Goal: Communication & Community: Ask a question

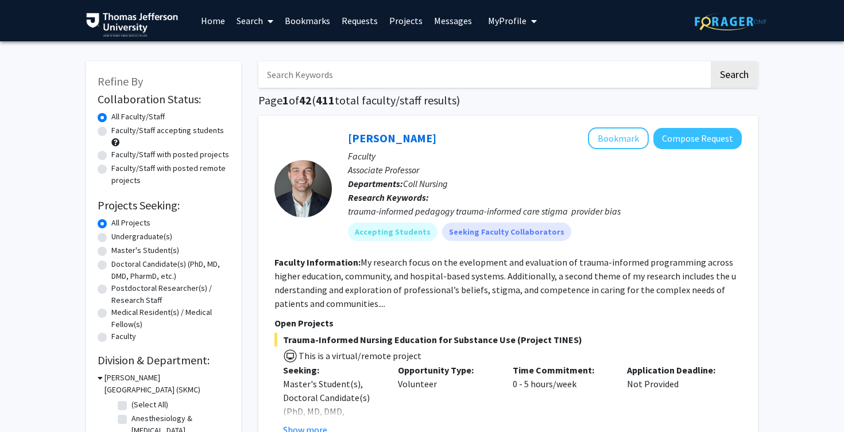
click at [392, 68] on input "Search Keywords" at bounding box center [483, 74] width 451 height 26
click at [396, 68] on input "Search Keywords" at bounding box center [483, 74] width 451 height 26
click at [512, 118] on div "[PERSON_NAME] Bookmark Compose Request Faculty Associate Professor Departments:…" at bounding box center [508, 420] width 500 height 609
click at [409, 83] on input "Search Keywords" at bounding box center [483, 74] width 451 height 26
click at [711, 61] on button "Search" at bounding box center [734, 74] width 47 height 26
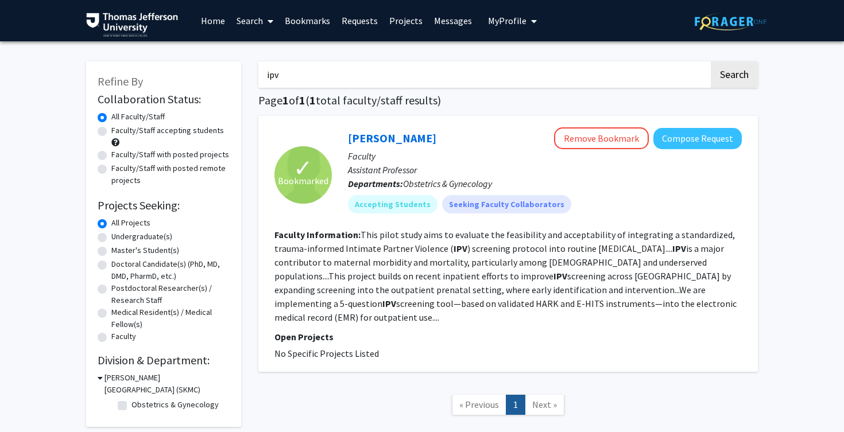
click at [420, 83] on input "ipv" at bounding box center [483, 74] width 451 height 26
type input "violence"
click at [711, 61] on button "Search" at bounding box center [734, 74] width 47 height 26
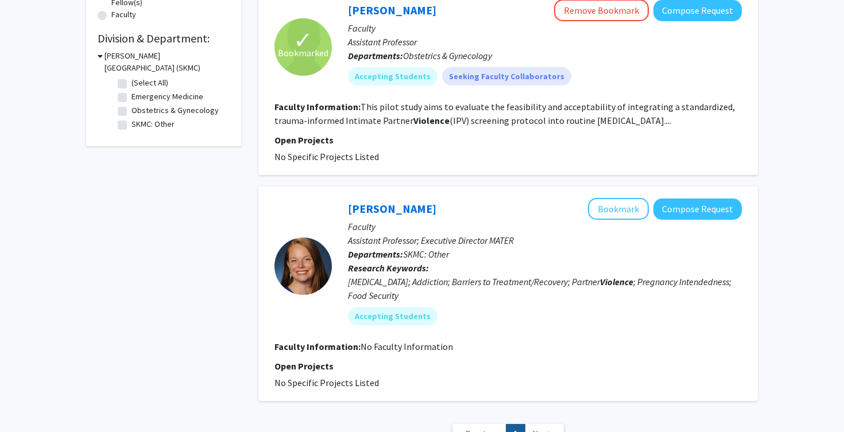
scroll to position [326, 0]
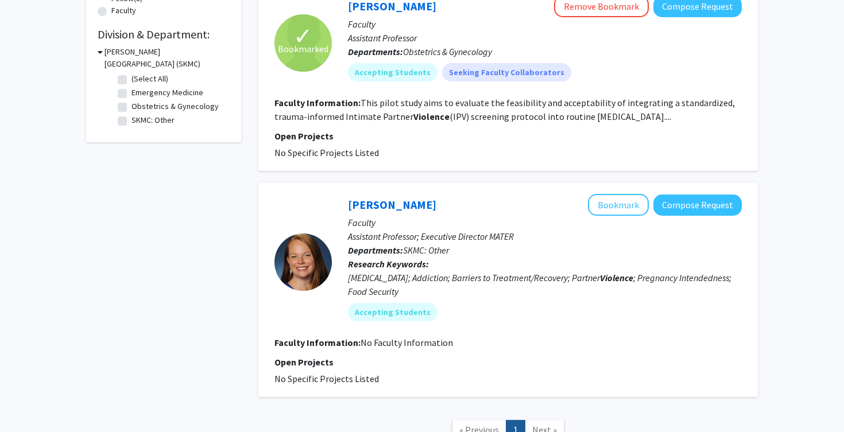
click at [498, 230] on p "Assistant Professor; Executive Director MATER" at bounding box center [545, 237] width 394 height 14
click at [426, 198] on link "[PERSON_NAME]" at bounding box center [392, 205] width 88 height 14
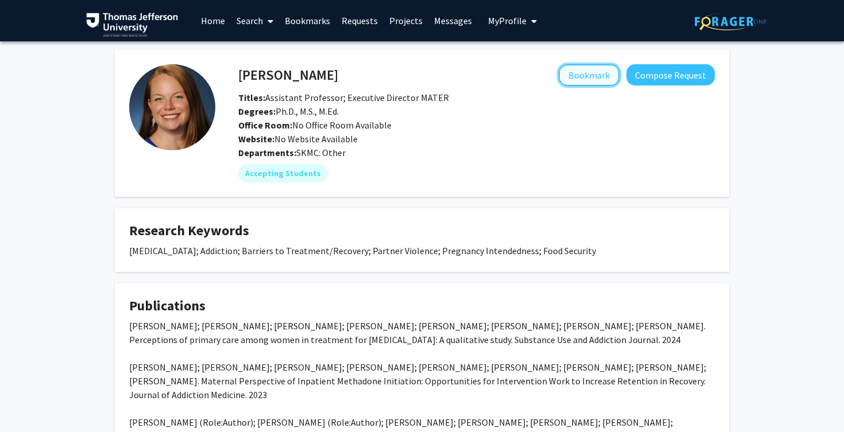
click at [594, 77] on button "Bookmark" at bounding box center [589, 75] width 61 height 22
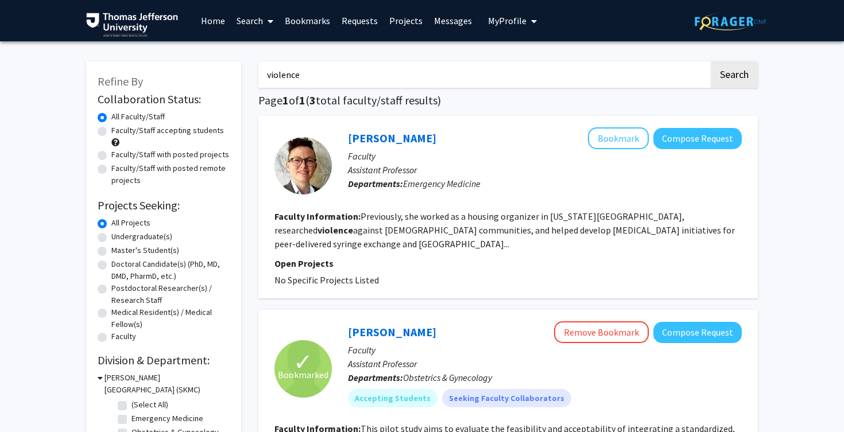
click at [382, 76] on input "violence" at bounding box center [483, 74] width 451 height 26
click at [711, 61] on button "Search" at bounding box center [734, 74] width 47 height 26
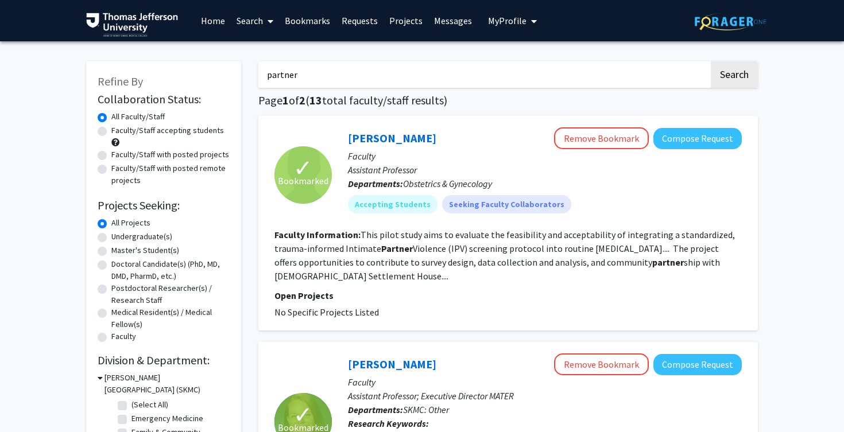
click at [410, 71] on input "partner" at bounding box center [483, 74] width 451 height 26
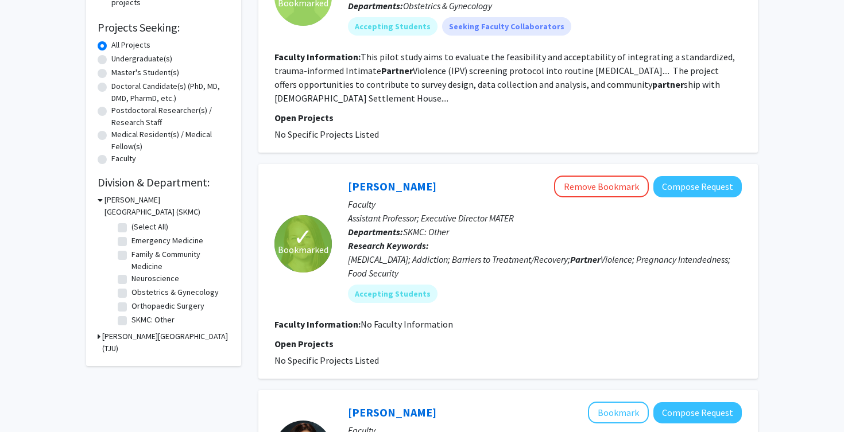
scroll to position [185, 0]
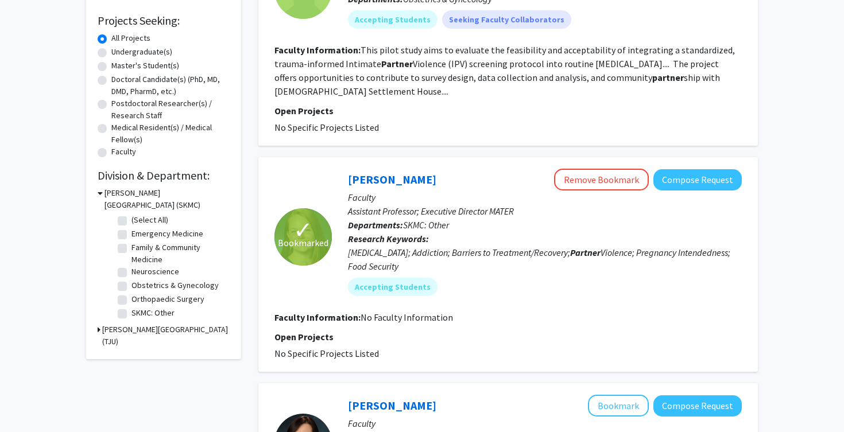
click at [162, 195] on h3 "[PERSON_NAME][GEOGRAPHIC_DATA] (SKMC)" at bounding box center [167, 199] width 125 height 24
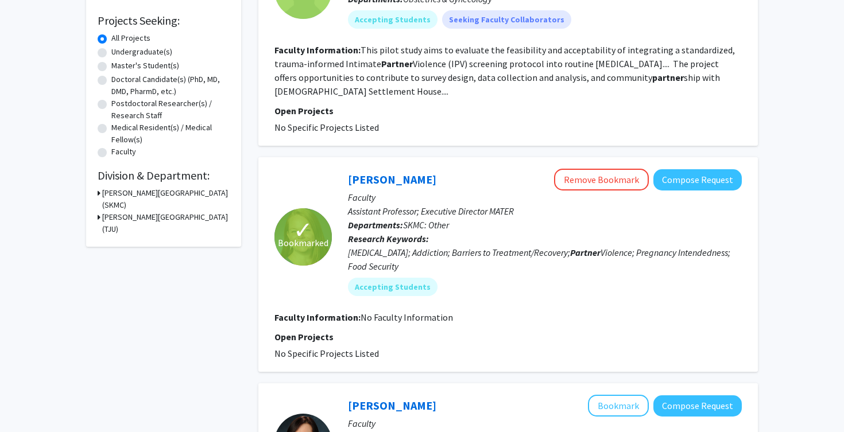
click at [163, 194] on h3 "[PERSON_NAME][GEOGRAPHIC_DATA] (SKMC)" at bounding box center [165, 199] width 127 height 24
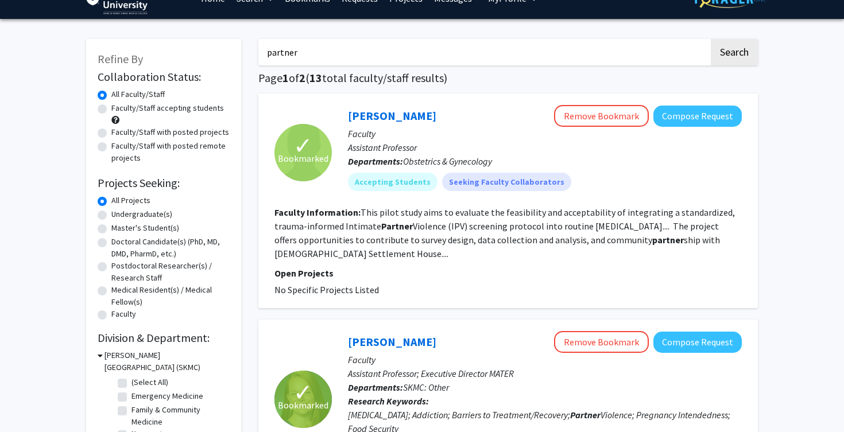
scroll to position [0, 0]
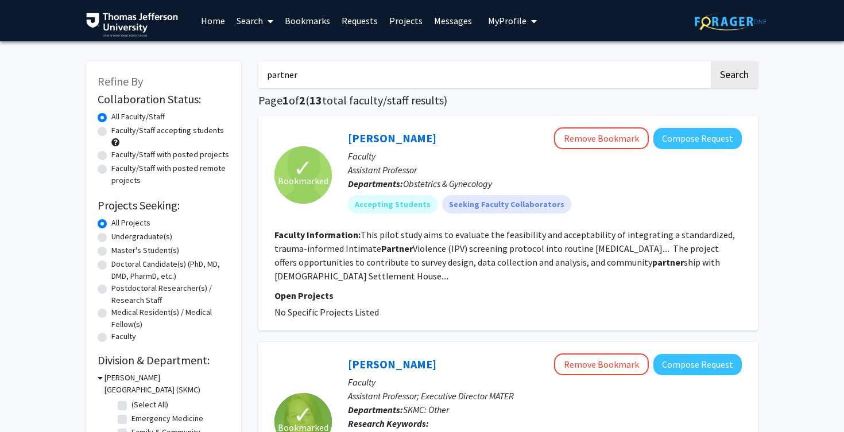
click at [293, 81] on input "partner" at bounding box center [483, 74] width 451 height 26
type input "population health"
click at [711, 61] on button "Search" at bounding box center [734, 74] width 47 height 26
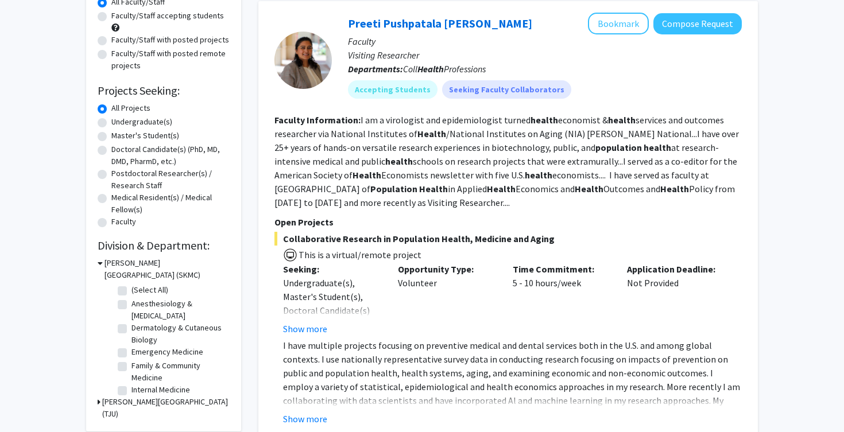
scroll to position [115, 0]
click at [190, 196] on label "Medical Resident(s) / Medical Fellow(s)" at bounding box center [170, 203] width 118 height 24
click at [119, 196] on input "Medical Resident(s) / Medical Fellow(s)" at bounding box center [114, 194] width 7 height 7
radio input "true"
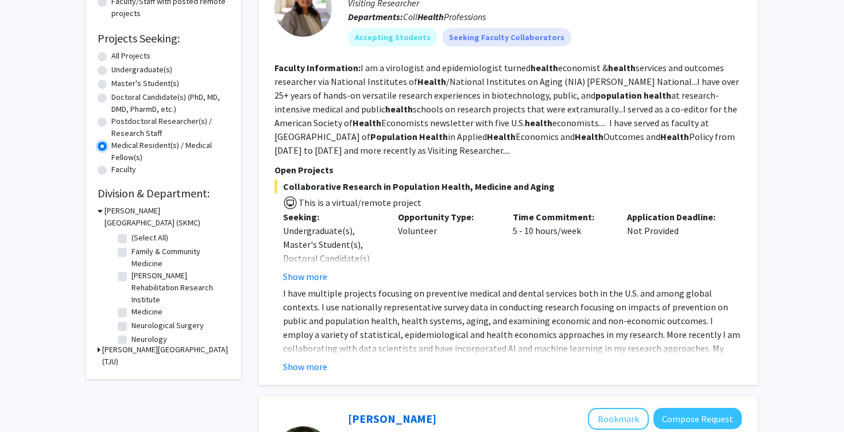
scroll to position [168, 0]
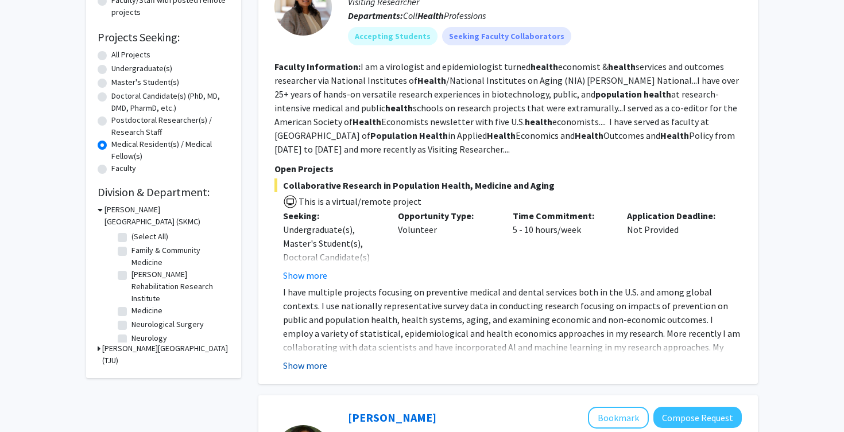
click at [301, 364] on button "Show more" at bounding box center [305, 366] width 44 height 14
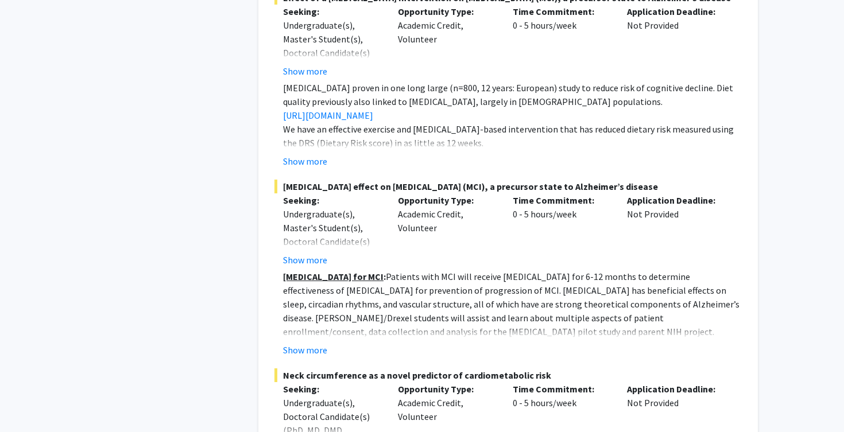
scroll to position [2055, 0]
click at [319, 355] on button "Show more" at bounding box center [305, 350] width 44 height 14
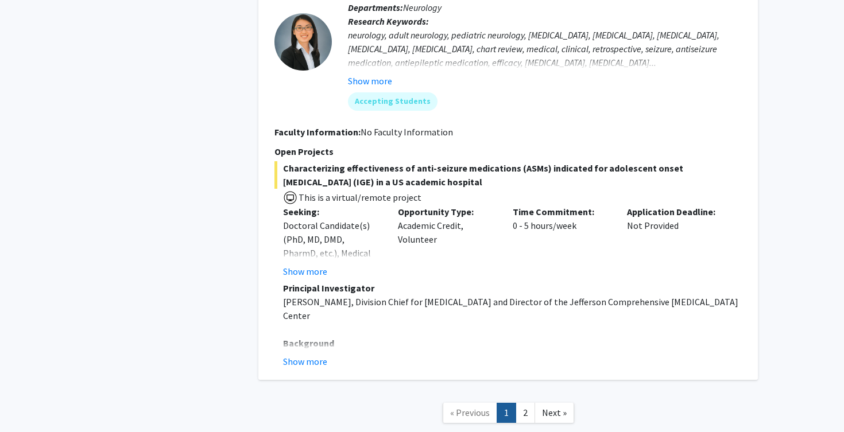
scroll to position [6980, 0]
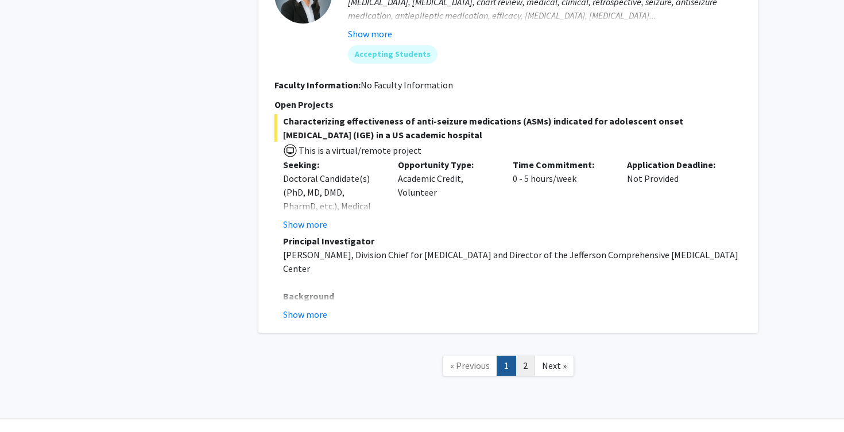
click at [527, 356] on link "2" at bounding box center [526, 366] width 20 height 20
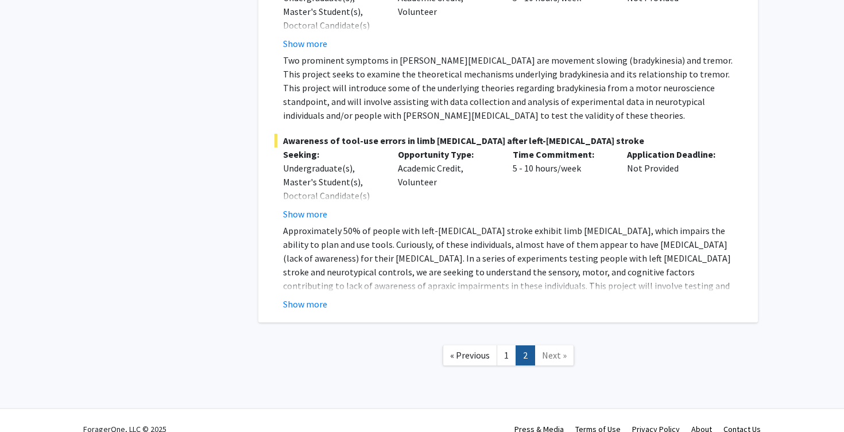
scroll to position [1030, 0]
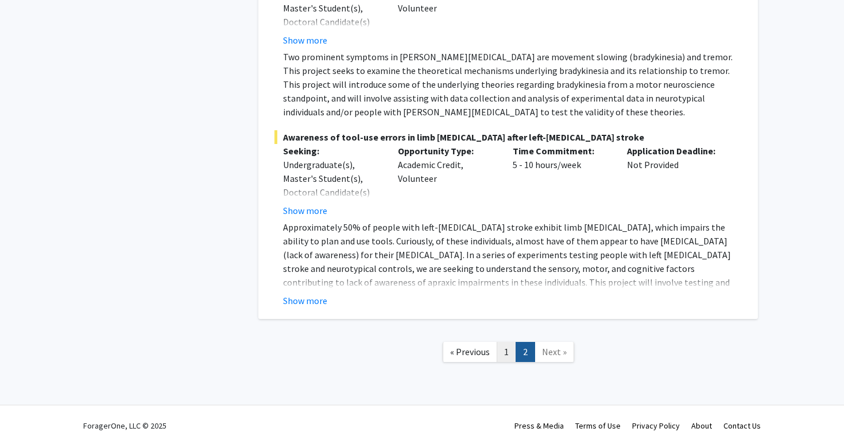
click at [509, 342] on link "1" at bounding box center [507, 352] width 20 height 20
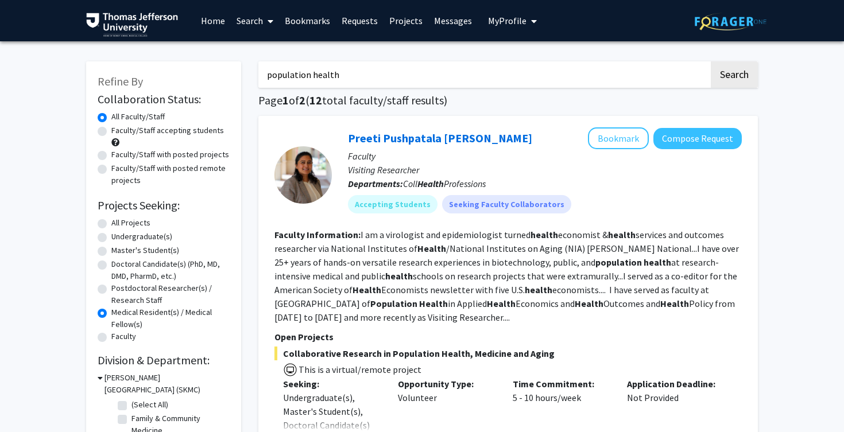
click at [331, 78] on input "population health" at bounding box center [483, 74] width 451 height 26
type input "violence"
click at [711, 61] on button "Search" at bounding box center [734, 74] width 47 height 26
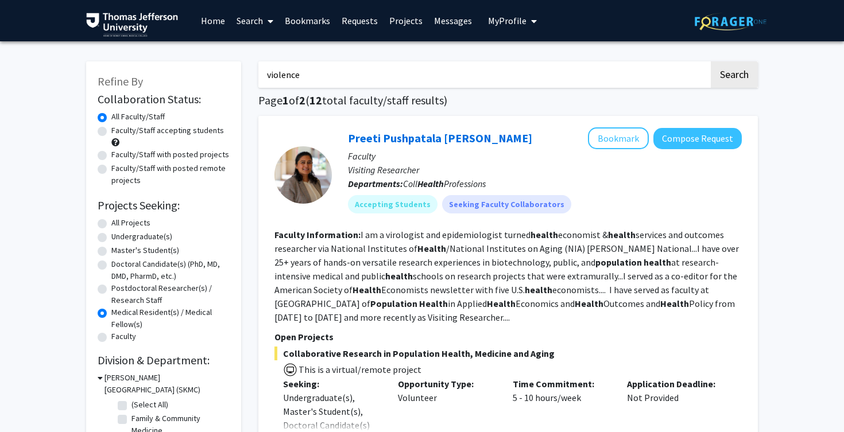
radio input "true"
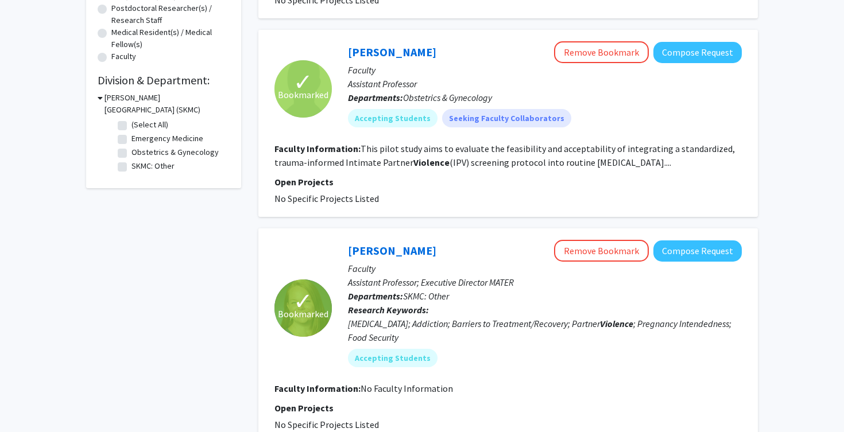
scroll to position [291, 0]
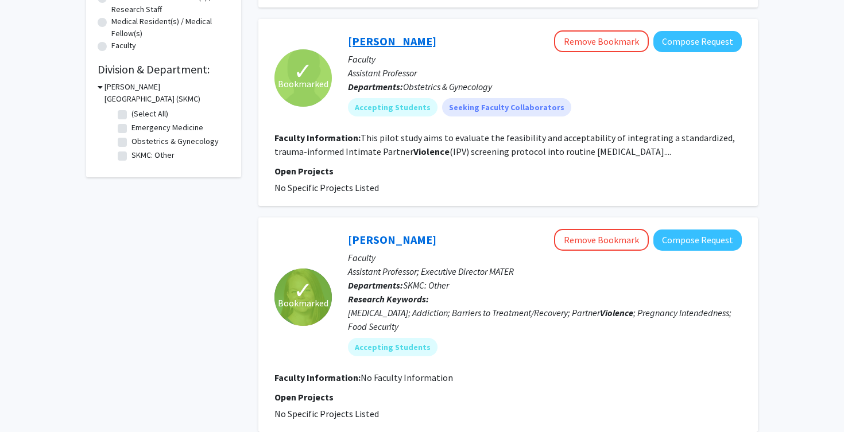
click at [373, 34] on link "[PERSON_NAME]" at bounding box center [392, 41] width 88 height 14
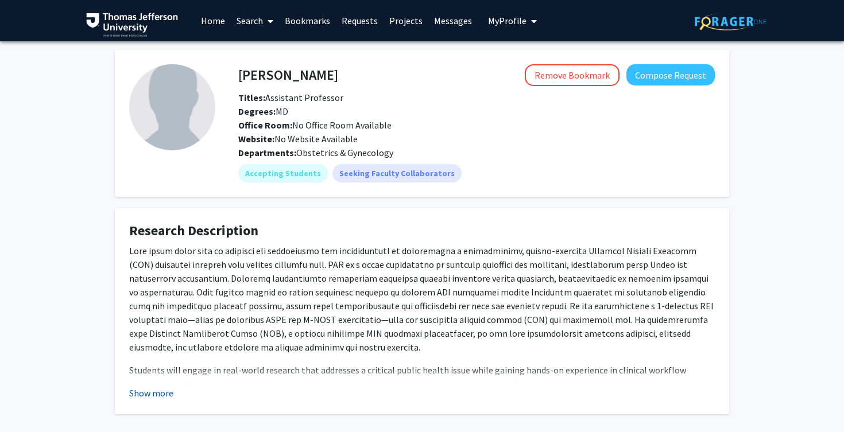
click at [152, 395] on button "Show more" at bounding box center [151, 394] width 44 height 14
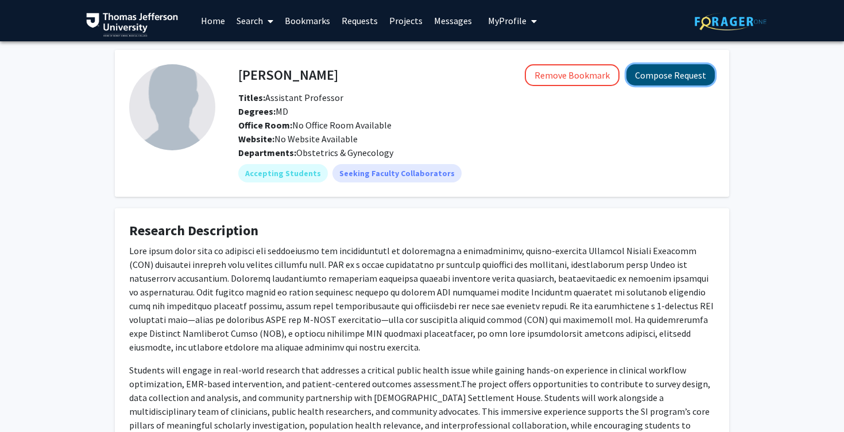
click at [690, 75] on button "Compose Request" at bounding box center [671, 74] width 88 height 21
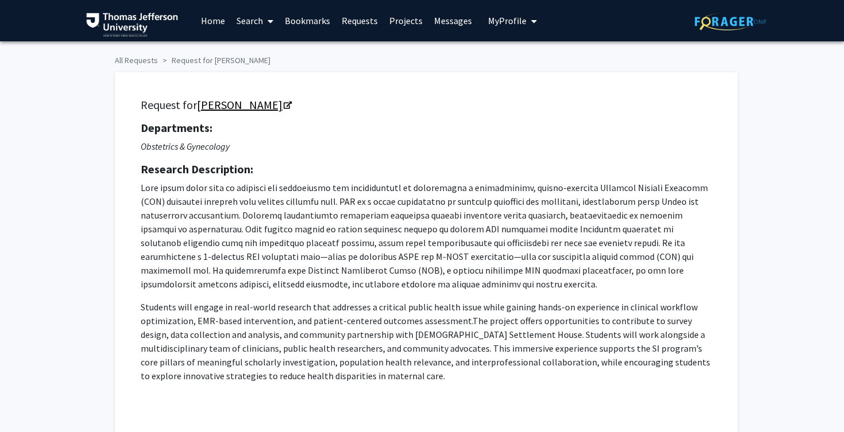
click at [284, 108] on icon "Opens in a new tab" at bounding box center [288, 105] width 8 height 7
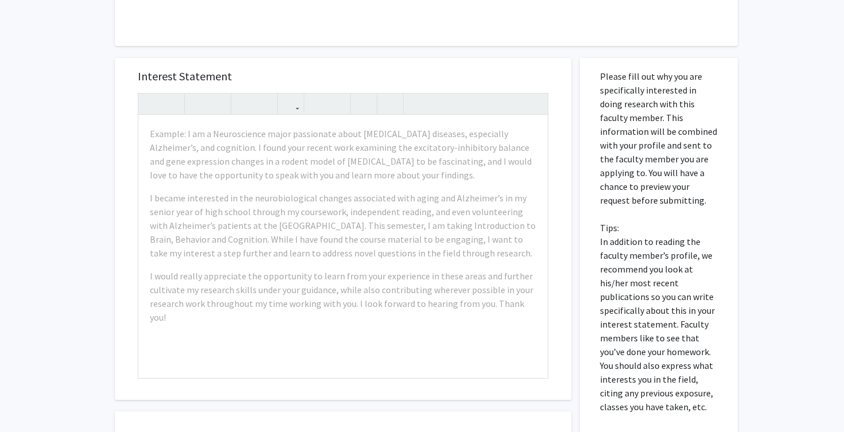
scroll to position [402, 0]
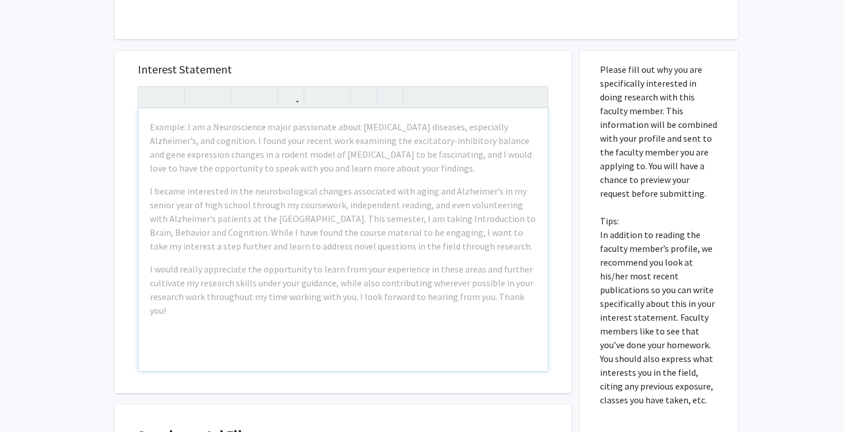
click at [26, 284] on div "All Requests Request for [PERSON_NAME] Request for [PERSON_NAME] Departments: O…" at bounding box center [422, 111] width 844 height 945
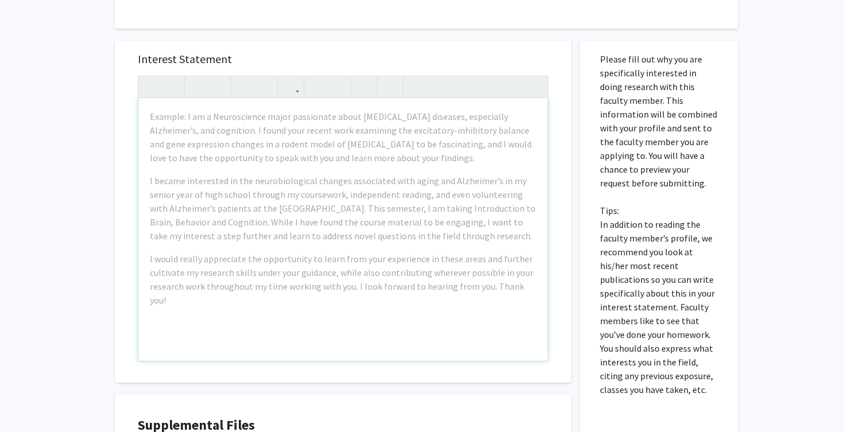
scroll to position [414, 0]
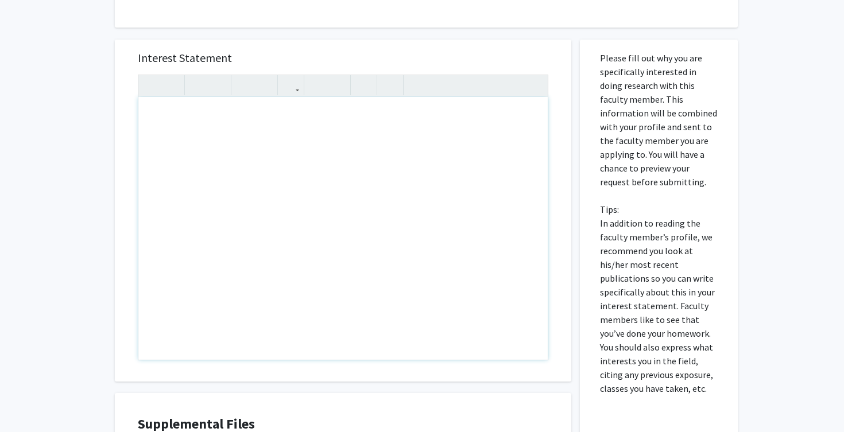
click at [334, 195] on div "Note to users with screen readers: Please press Alt+0 or Option+0 to deactivate…" at bounding box center [342, 228] width 409 height 263
paste div "Note to users with screen readers: Please press Alt+0 or Option+0 to deactivate…"
type textarea "<p>Dear [PERSON_NAME],</p><br><p>I hope you are well! My name is [PERSON_NAME] …"
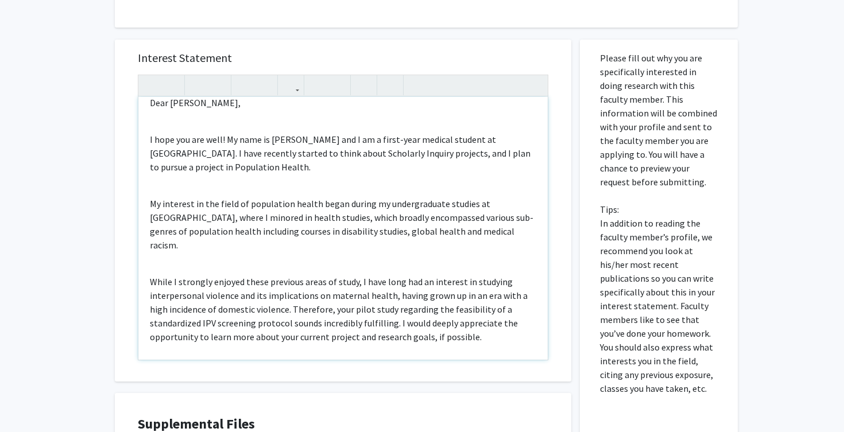
scroll to position [0, 0]
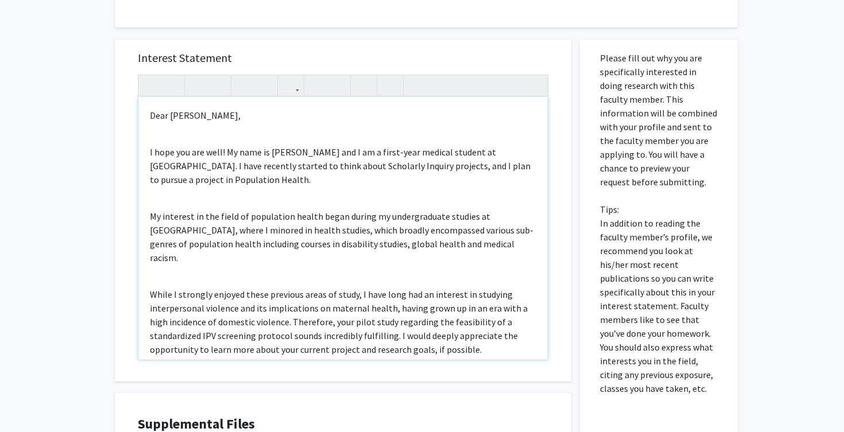
click at [244, 137] on div "Dear [PERSON_NAME], I hope you are well! My name is [PERSON_NAME] and I am a fi…" at bounding box center [342, 228] width 409 height 263
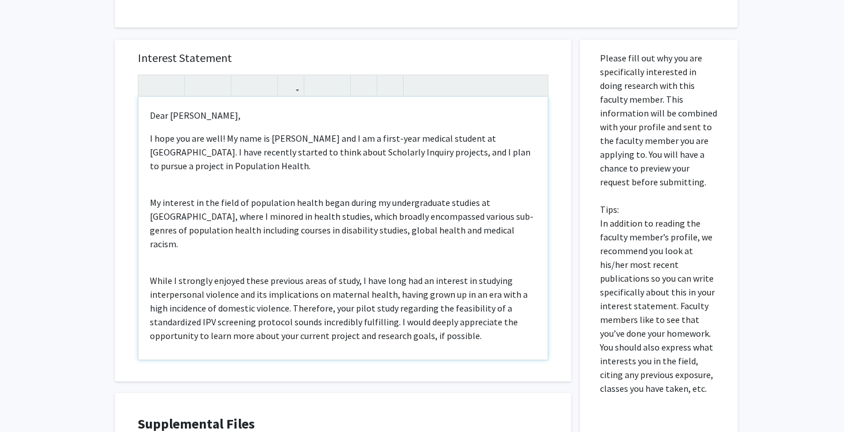
click at [242, 175] on div "Dear [PERSON_NAME], I hope you are well! My name is [PERSON_NAME] and I am a fi…" at bounding box center [342, 228] width 409 height 263
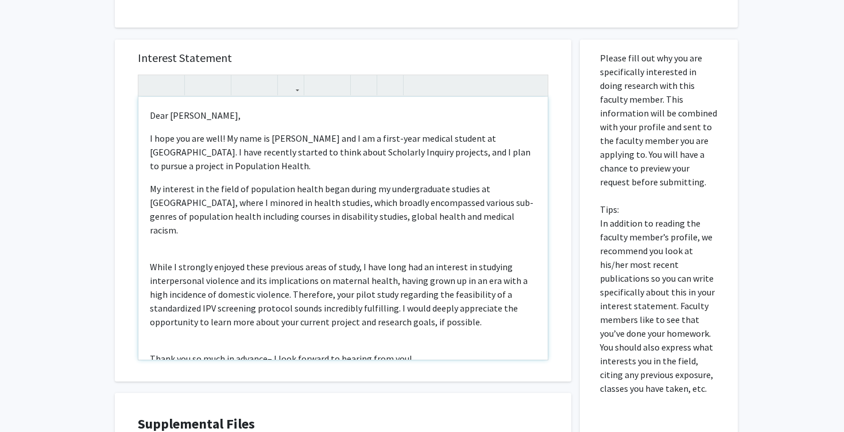
click at [211, 260] on p "While I strongly enjoyed these previous areas of study, I have long had an inte…" at bounding box center [343, 294] width 387 height 69
click at [203, 239] on div "Dear [PERSON_NAME], I hope you are well! My name is [PERSON_NAME] and I am a fi…" at bounding box center [342, 228] width 409 height 263
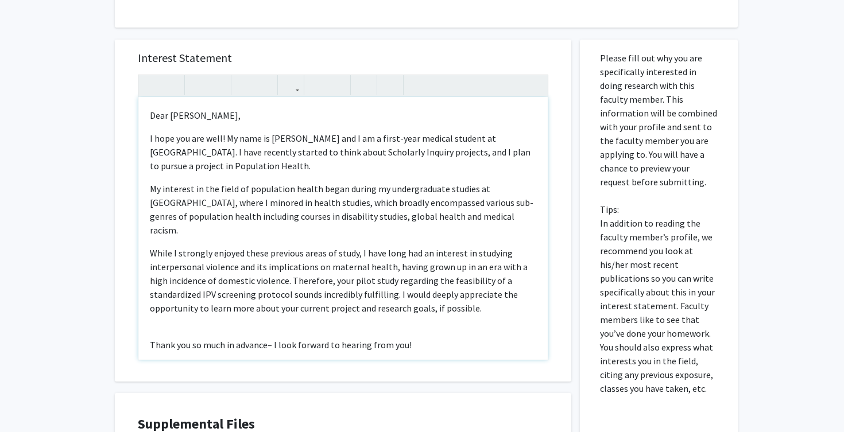
click at [204, 313] on div "Dear [PERSON_NAME], I hope you are well! My name is [PERSON_NAME] and I am a fi…" at bounding box center [342, 228] width 409 height 263
click at [204, 361] on div "Interest Statement Dear [PERSON_NAME], I hope you are well! My name is [PERSON_…" at bounding box center [343, 211] width 434 height 342
click at [204, 342] on div "Dear [PERSON_NAME], I hope you are well! My name is [PERSON_NAME] and I am a fi…" at bounding box center [342, 228] width 409 height 263
click at [64, 307] on div "All Requests Request for [PERSON_NAME] Request for [PERSON_NAME] Departments: O…" at bounding box center [422, 100] width 844 height 945
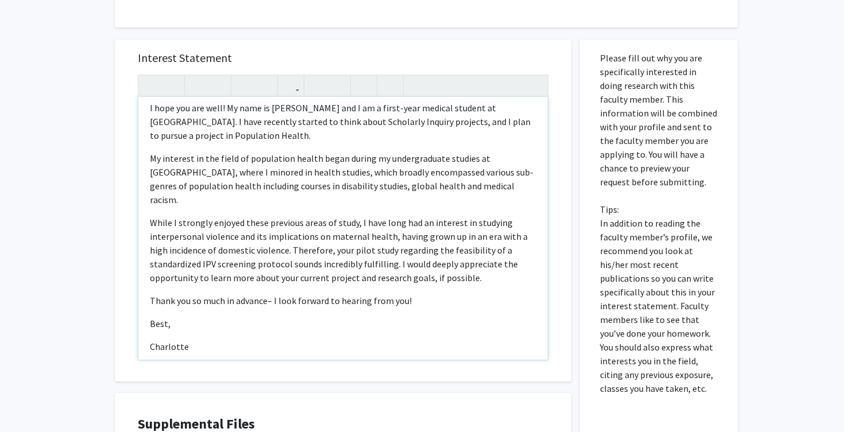
scroll to position [31, 0]
click at [180, 322] on div "Dear [PERSON_NAME], I hope you are well! My name is [PERSON_NAME] and I am a fi…" at bounding box center [342, 228] width 409 height 263
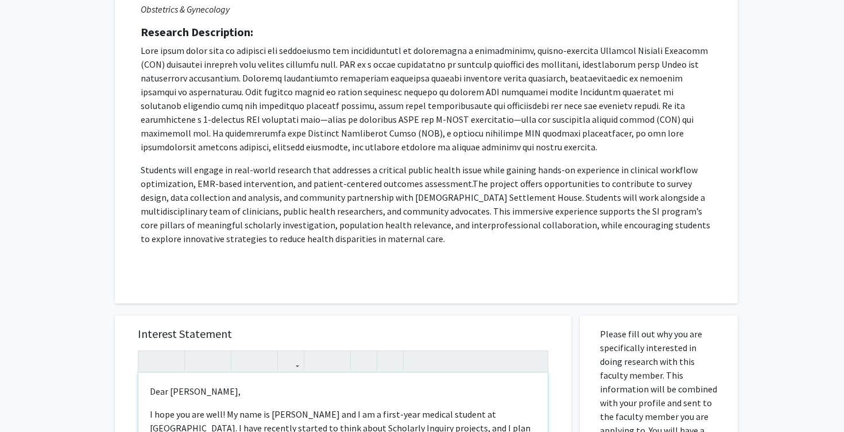
scroll to position [138, 0]
click at [363, 125] on p at bounding box center [426, 97] width 571 height 110
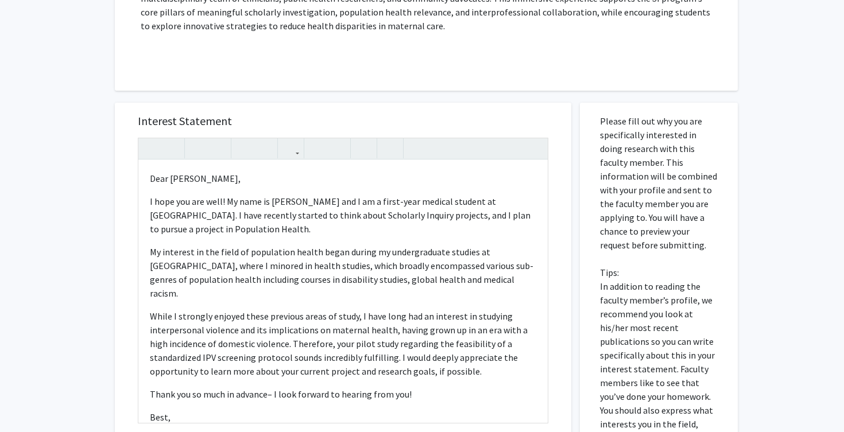
scroll to position [354, 0]
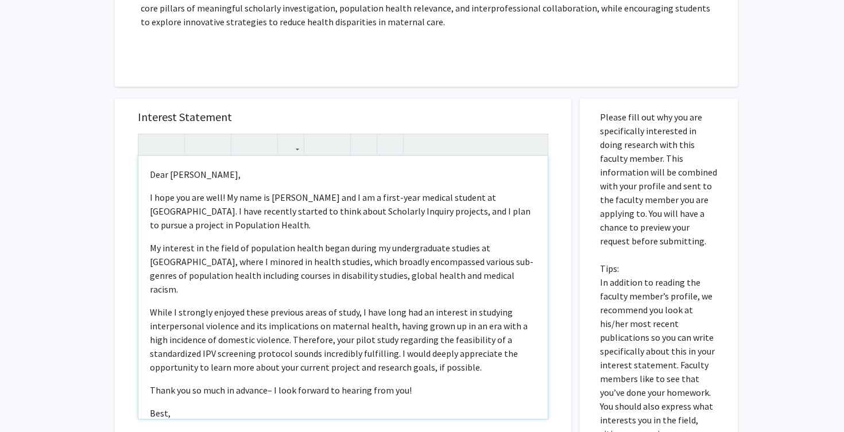
click at [180, 263] on p "My interest in the field of population health began during my undergraduate stu…" at bounding box center [343, 268] width 387 height 55
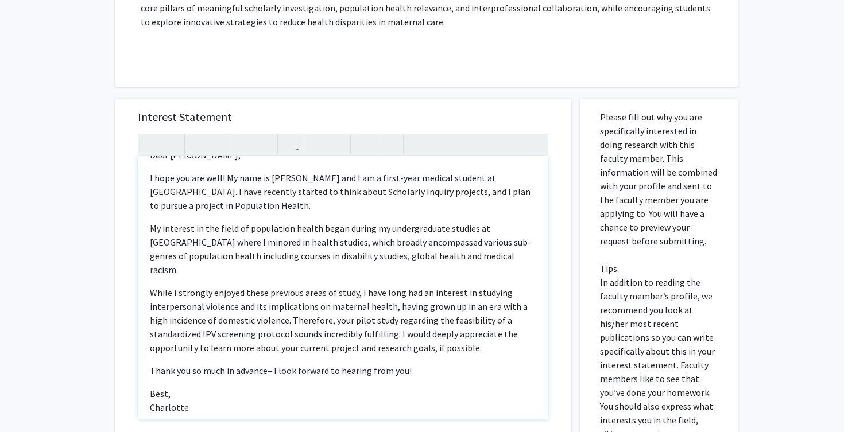
scroll to position [22, 0]
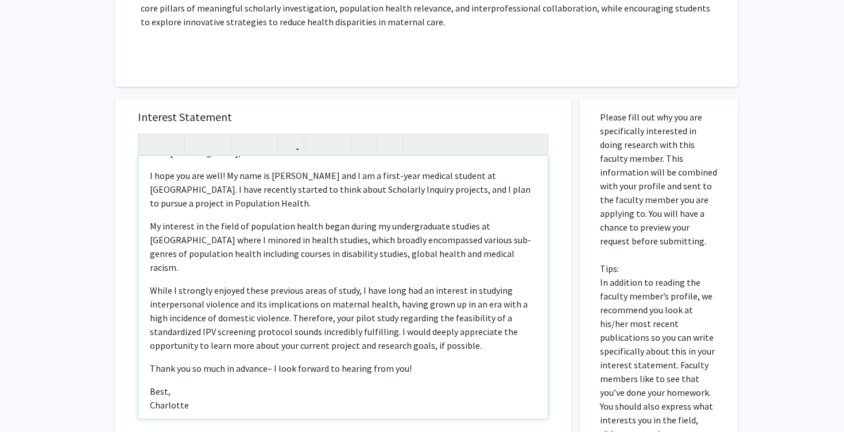
click at [457, 253] on p "My interest in the field of population health began during my undergraduate stu…" at bounding box center [343, 246] width 387 height 55
click at [107, 280] on div "Interest Statement Dear [PERSON_NAME], I hope you are well! My name is [PERSON_…" at bounding box center [343, 346] width 474 height 519
click at [487, 284] on p "While I strongly enjoyed these previous areas of study, I have long had an inte…" at bounding box center [343, 318] width 387 height 69
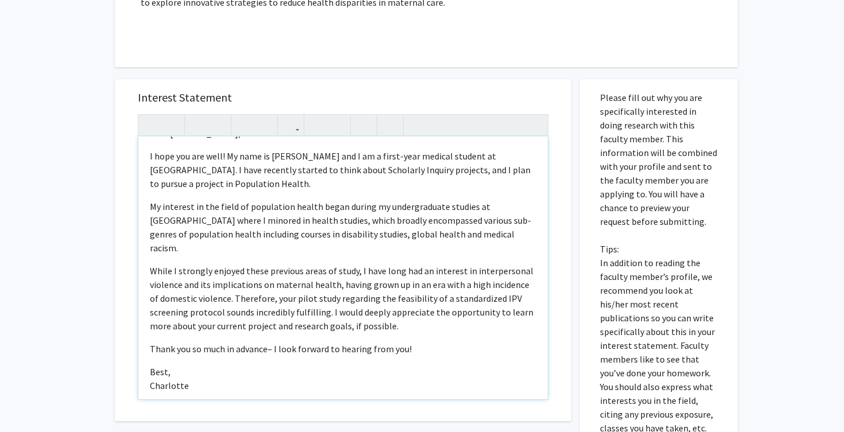
scroll to position [376, 0]
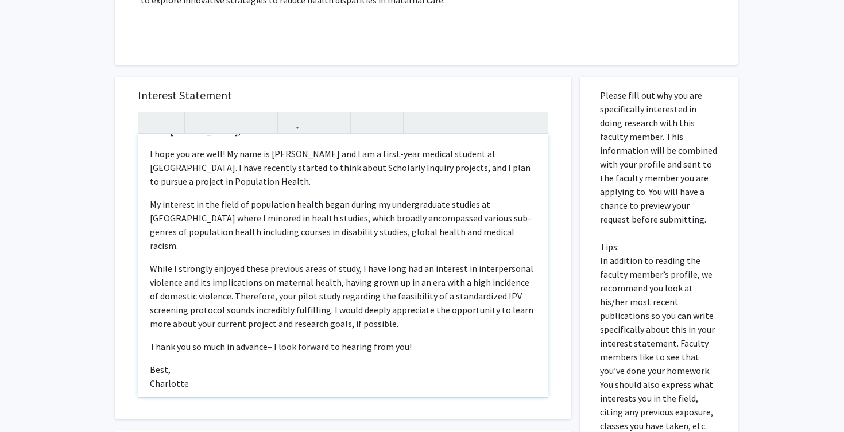
click at [396, 312] on p "While I strongly enjoyed these previous areas of study, I have long had an inte…" at bounding box center [343, 296] width 387 height 69
click at [351, 311] on p "While I strongly enjoyed these previous areas of study, I have long had an inte…" at bounding box center [343, 296] width 387 height 69
click at [404, 310] on p "While I strongly enjoyed these previous areas of study, I have long had an inte…" at bounding box center [343, 296] width 387 height 69
click at [332, 296] on p "While I strongly enjoyed these previous areas of study, I have long had an inte…" at bounding box center [343, 296] width 387 height 69
click at [477, 310] on p "While I strongly enjoyed these previous areas of study, I have long had an inte…" at bounding box center [343, 296] width 387 height 69
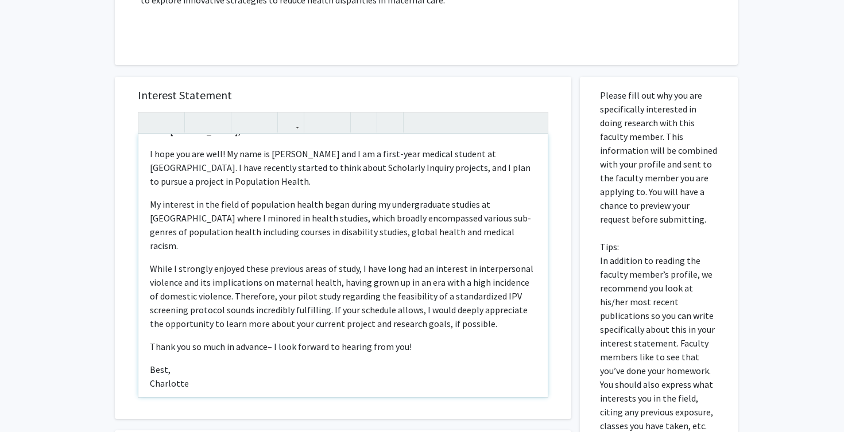
click at [428, 311] on p "While I strongly enjoyed these previous areas of study, I have long had an inte…" at bounding box center [343, 296] width 387 height 69
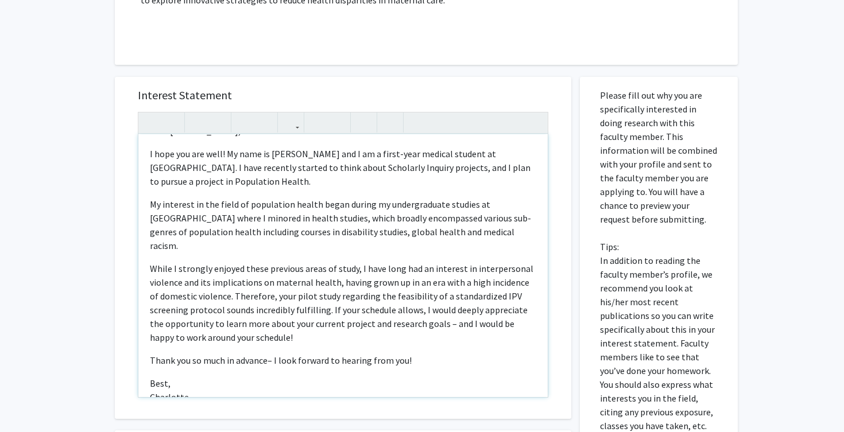
click at [268, 354] on p "Thank you so much in advance– I look forward to hearing from you!" at bounding box center [343, 361] width 387 height 14
click at [98, 329] on div "All Requests Request for [PERSON_NAME] Request for [PERSON_NAME] Departments: O…" at bounding box center [422, 137] width 844 height 945
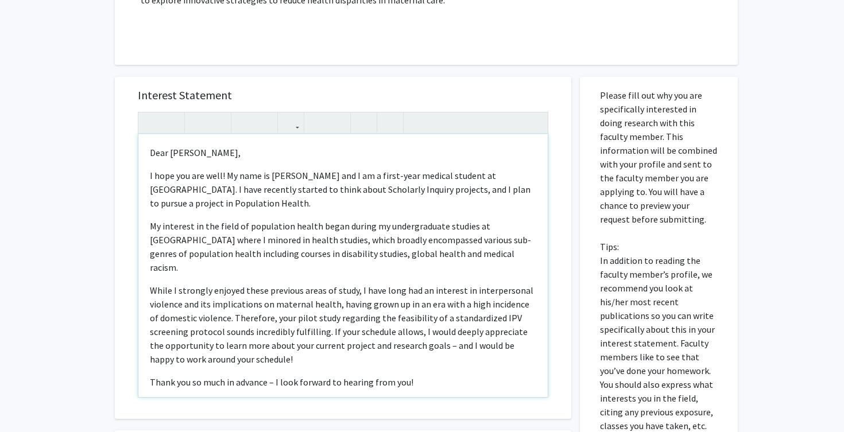
scroll to position [36, 0]
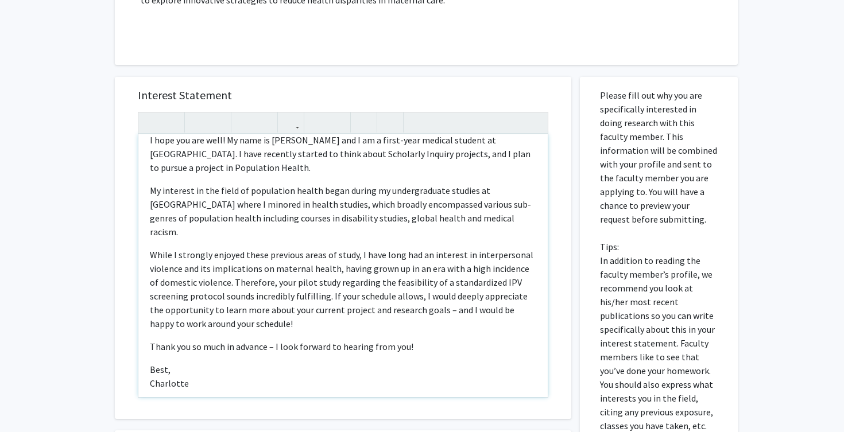
click at [218, 373] on p "[PERSON_NAME][GEOGRAPHIC_DATA]" at bounding box center [343, 377] width 387 height 28
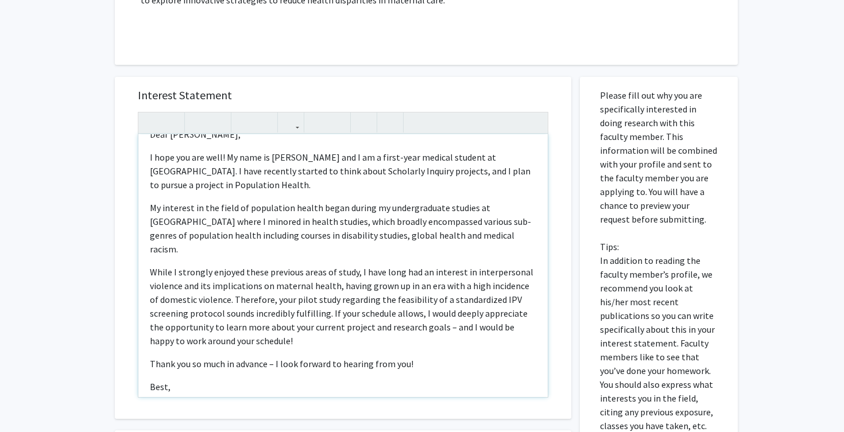
scroll to position [19, 0]
click at [366, 273] on p "While I strongly enjoyed these previous areas of study, I have long had an inte…" at bounding box center [343, 306] width 387 height 83
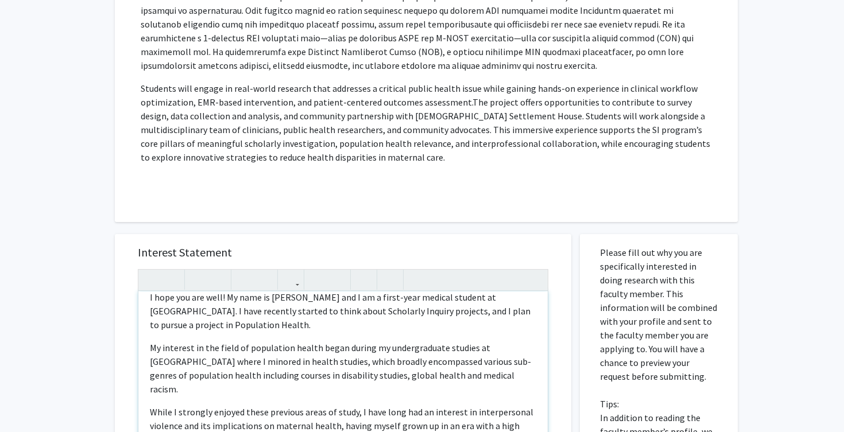
scroll to position [589, 0]
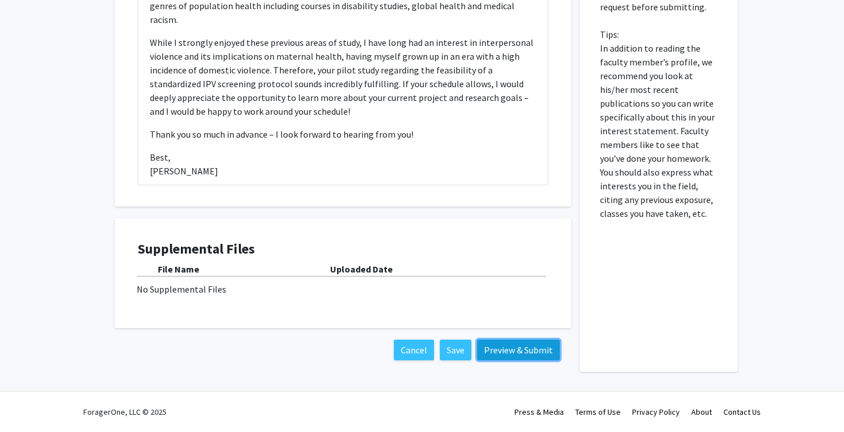
click at [508, 346] on button "Preview & Submit" at bounding box center [518, 350] width 83 height 21
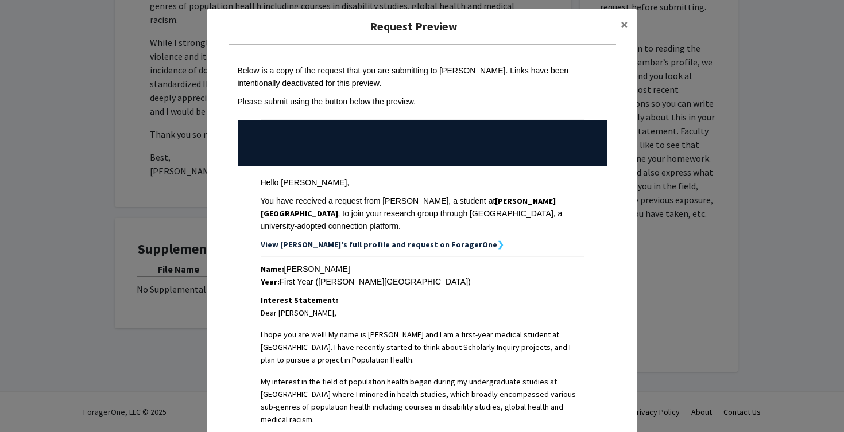
scroll to position [0, 0]
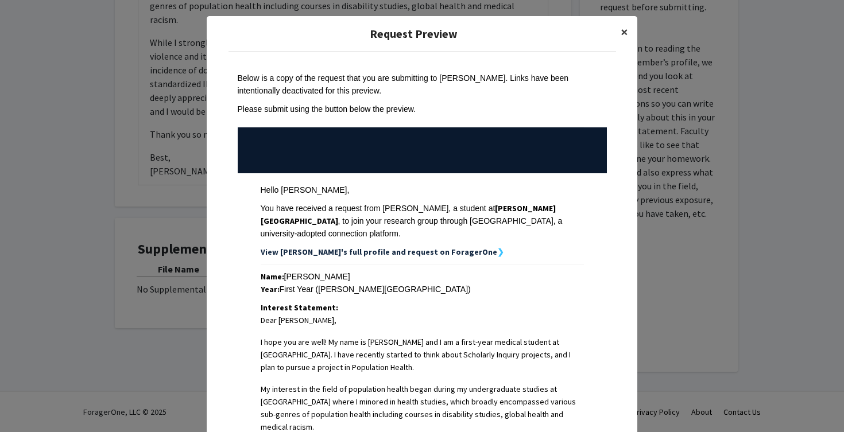
click at [629, 33] on button "×" at bounding box center [625, 32] width 26 height 32
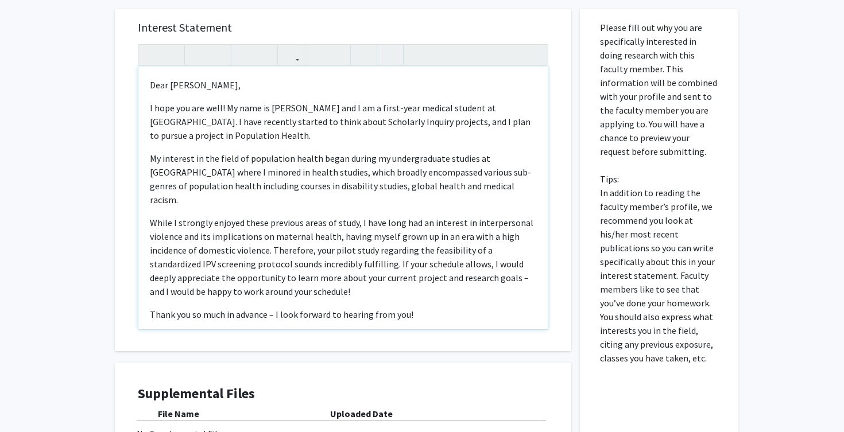
scroll to position [443, 0]
click at [499, 104] on p "I hope you are well! My name is [PERSON_NAME] and I am a first-year medical stu…" at bounding box center [343, 122] width 387 height 41
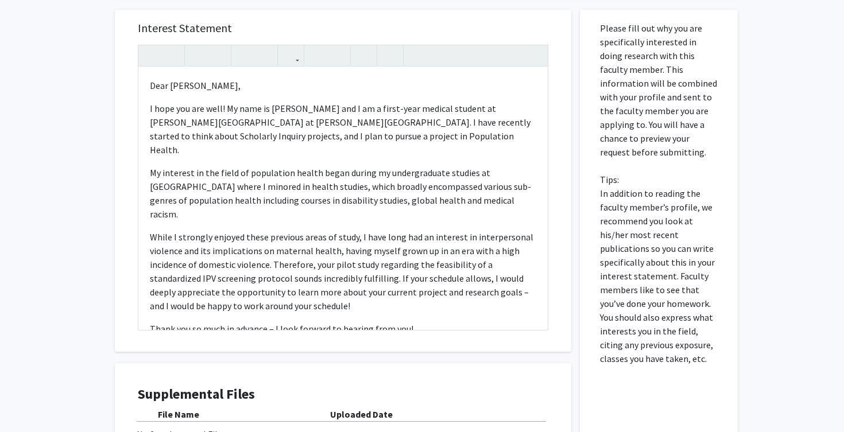
click at [93, 233] on div "All Requests Request for [PERSON_NAME] Request for [PERSON_NAME] Departments: O…" at bounding box center [422, 70] width 844 height 945
click at [246, 121] on p "I hope you are well! My name is [PERSON_NAME] and I am a first-year medical stu…" at bounding box center [343, 129] width 387 height 55
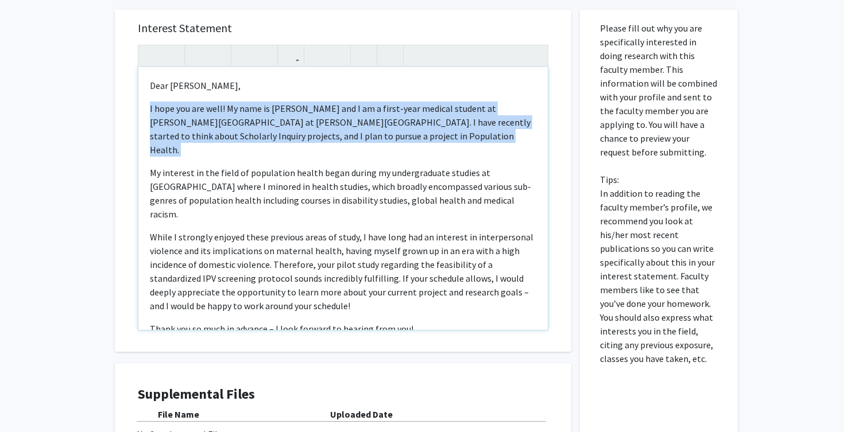
click at [246, 121] on p "I hope you are well! My name is [PERSON_NAME] and I am a first-year medical stu…" at bounding box center [343, 129] width 387 height 55
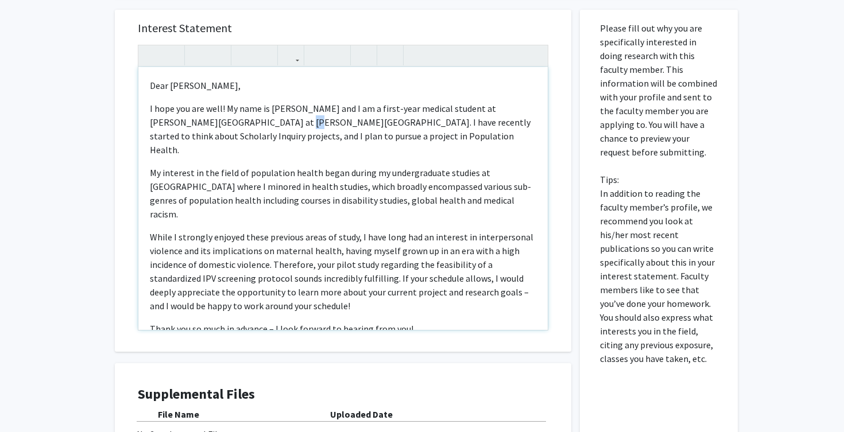
click at [246, 121] on p "I hope you are well! My name is [PERSON_NAME] and I am a first-year medical stu…" at bounding box center [343, 129] width 387 height 55
click at [78, 222] on div "All Requests Request for [PERSON_NAME] Request for [PERSON_NAME] Departments: O…" at bounding box center [422, 70] width 844 height 945
click at [337, 138] on p "I hope you are well! My name is [PERSON_NAME] and I am a first-year medical stu…" at bounding box center [343, 129] width 387 height 55
type textarea "<p>Dear [PERSON_NAME],</p><p>I hope you are well! My name is [PERSON_NAME] and …"
click at [86, 214] on div "All Requests Request for [PERSON_NAME] Request for [PERSON_NAME] Departments: O…" at bounding box center [422, 70] width 844 height 945
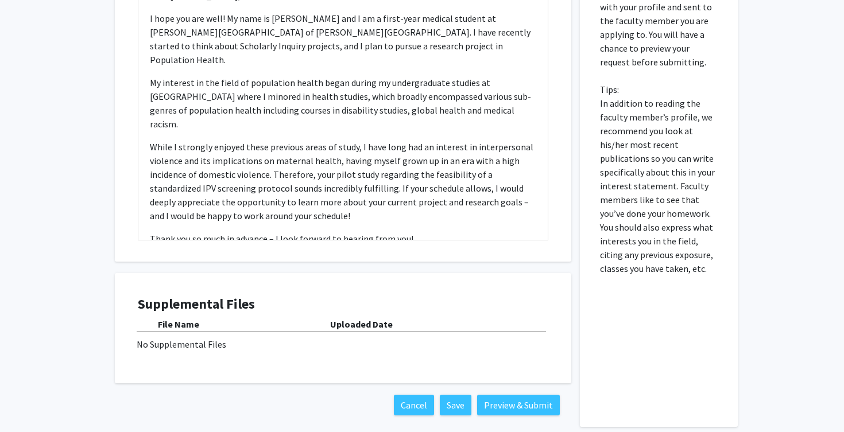
scroll to position [589, 0]
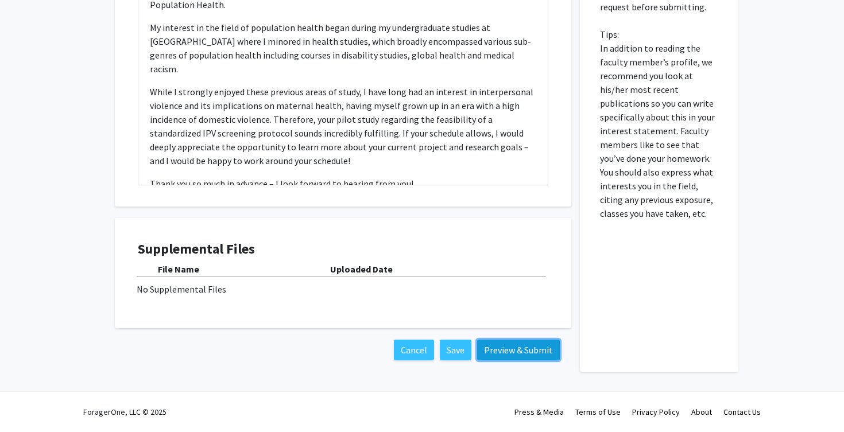
click at [507, 350] on button "Preview & Submit" at bounding box center [518, 350] width 83 height 21
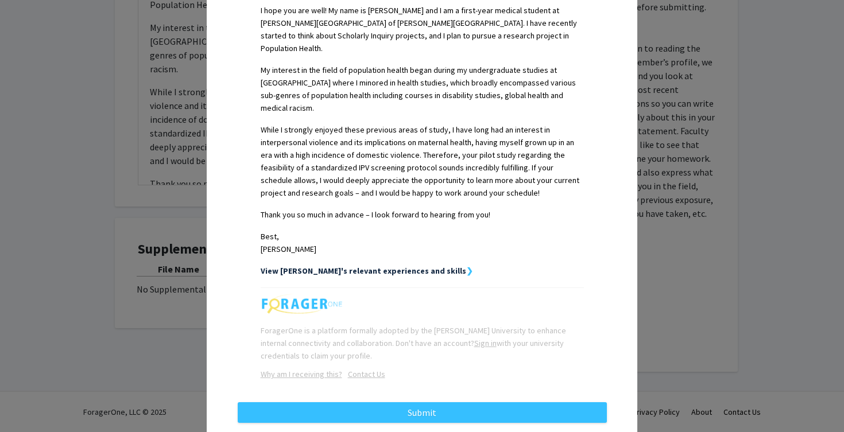
scroll to position [339, 0]
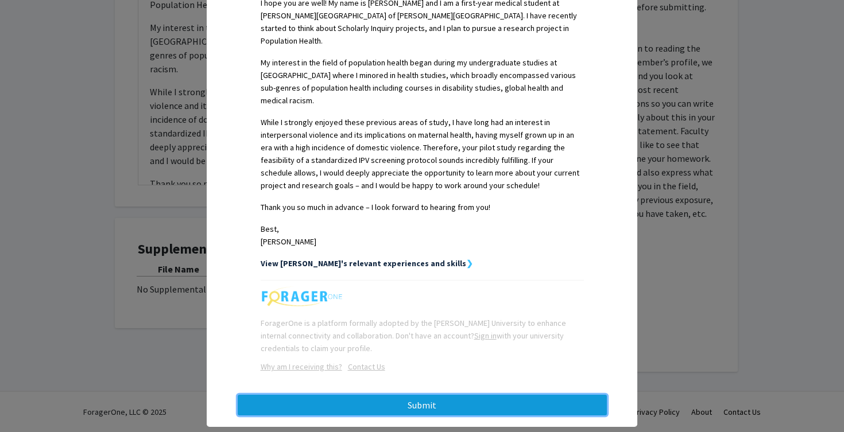
click at [470, 395] on button "Submit" at bounding box center [422, 405] width 369 height 21
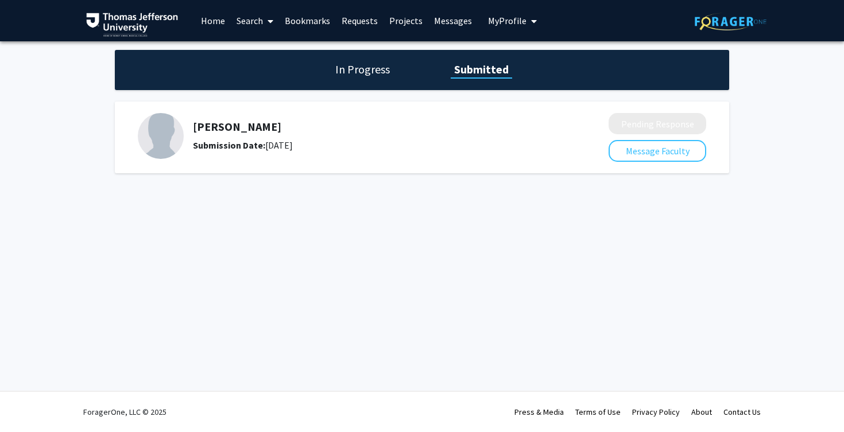
click at [513, 18] on span "My Profile" at bounding box center [507, 20] width 38 height 11
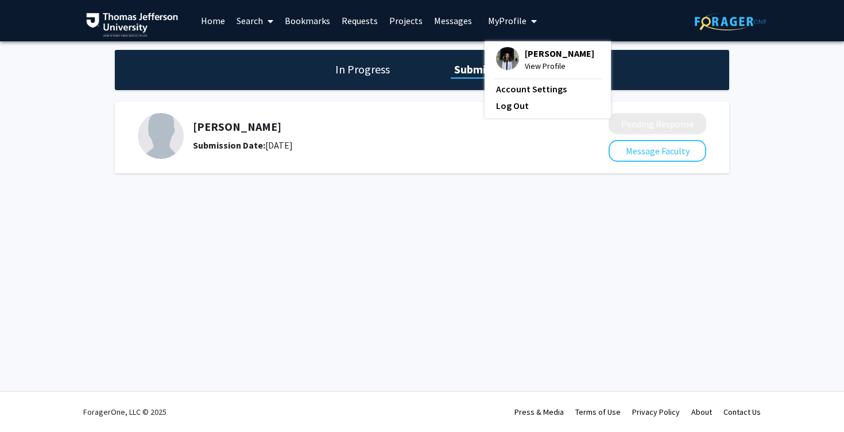
click at [547, 62] on span "View Profile" at bounding box center [559, 66] width 69 height 13
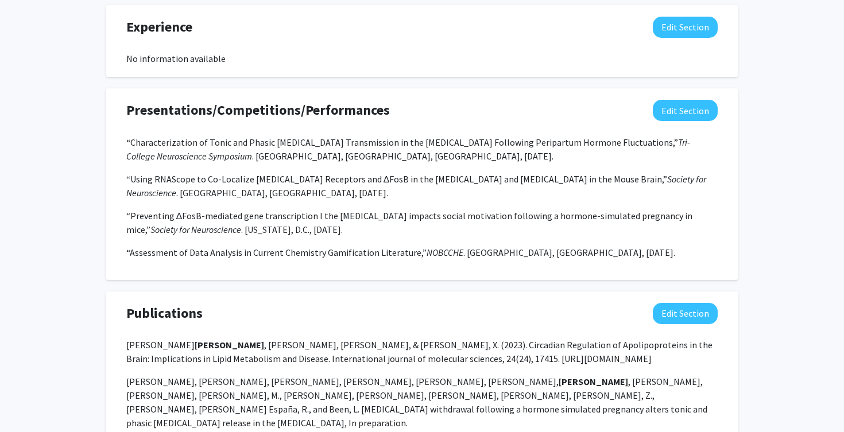
scroll to position [742, 0]
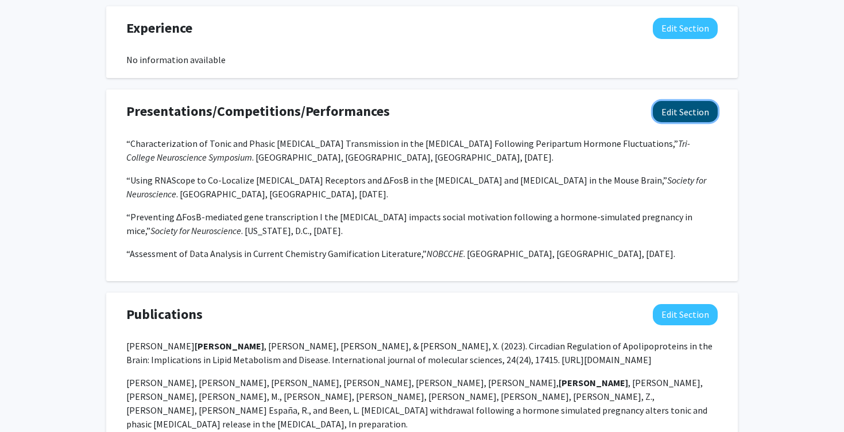
click at [682, 115] on button "Edit Section" at bounding box center [685, 111] width 65 height 21
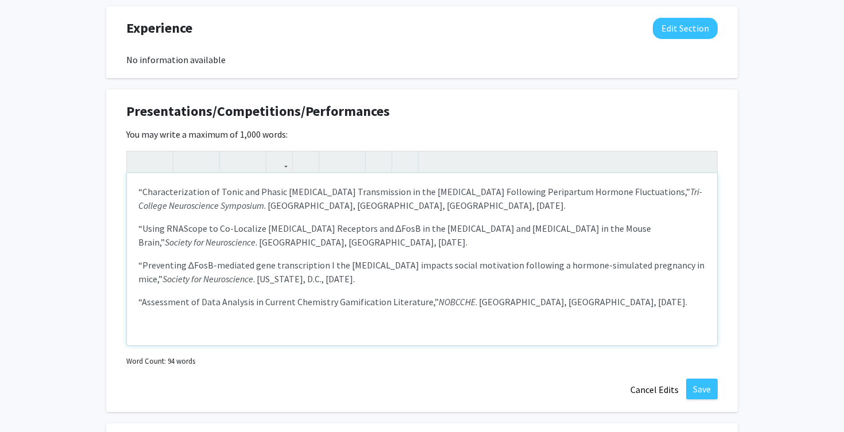
click at [326, 268] on p "“Preventing ∆FosB-mediated gene transcription I the [MEDICAL_DATA] impacts soci…" at bounding box center [421, 272] width 567 height 28
type textarea "<p>“Characterization of Tonic and Phasic [MEDICAL_DATA] Transmission in the [ME…"
click at [702, 385] on button "Save" at bounding box center [702, 389] width 32 height 21
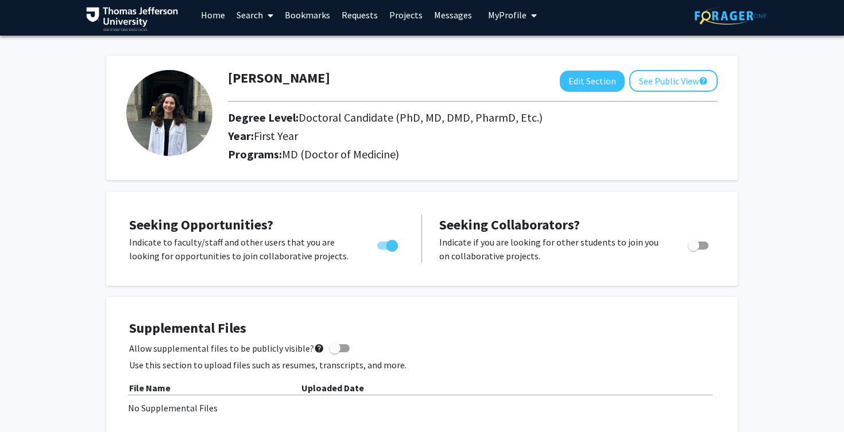
scroll to position [0, 0]
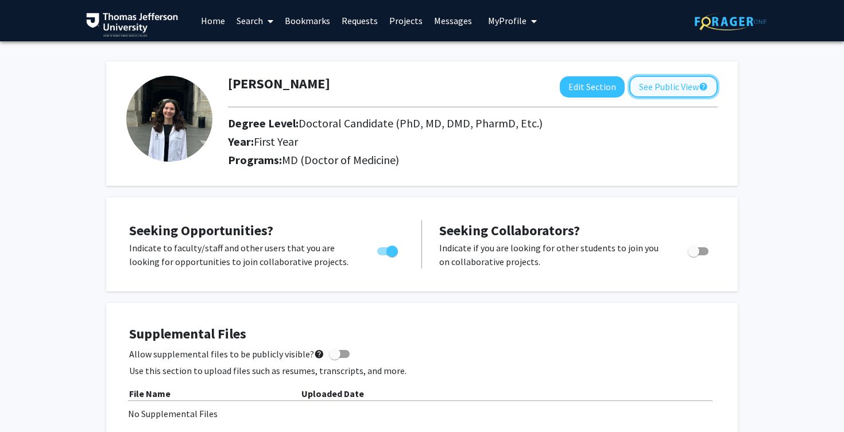
click at [689, 92] on button "See Public View help" at bounding box center [673, 87] width 88 height 22
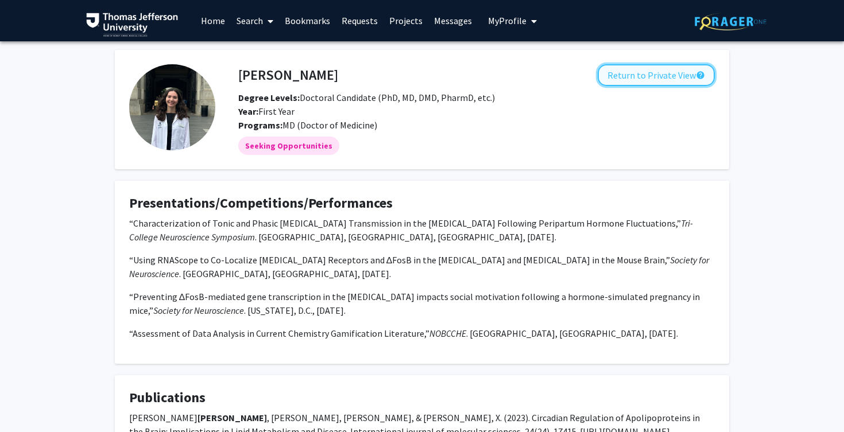
click at [669, 72] on button "Return to Private View help" at bounding box center [656, 75] width 117 height 22
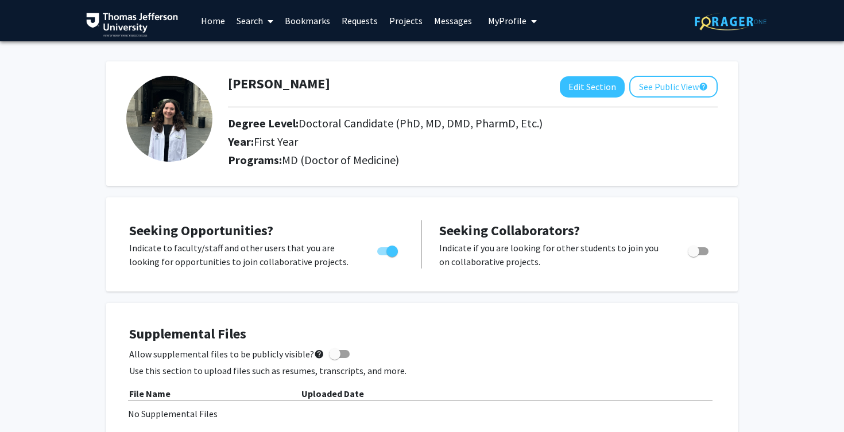
click at [508, 30] on button "My Profile" at bounding box center [513, 20] width 56 height 41
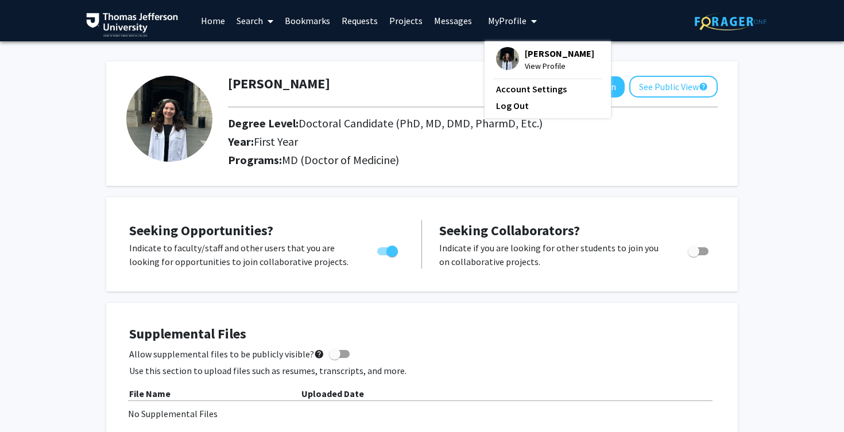
click at [508, 29] on button "My Profile" at bounding box center [513, 20] width 56 height 41
